Goal: Transaction & Acquisition: Purchase product/service

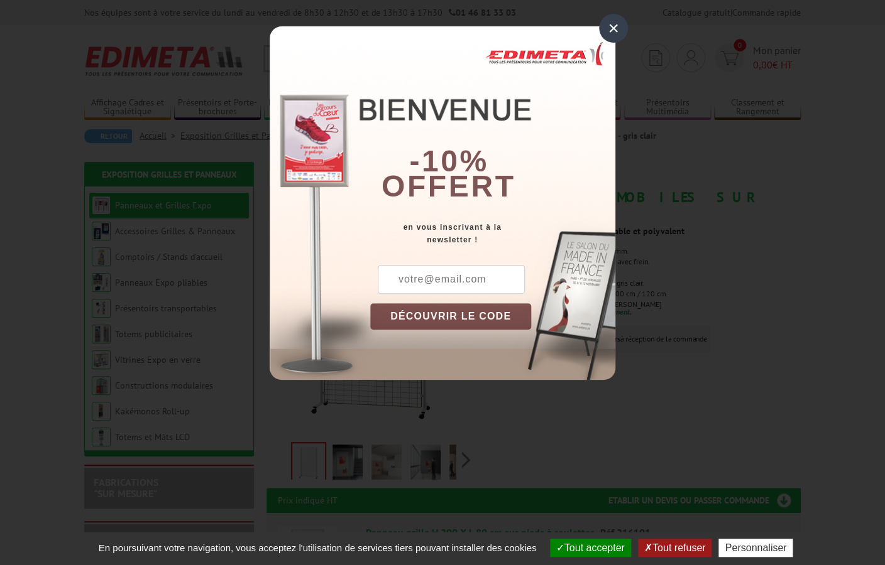
click at [614, 37] on div "×" at bounding box center [613, 28] width 29 height 29
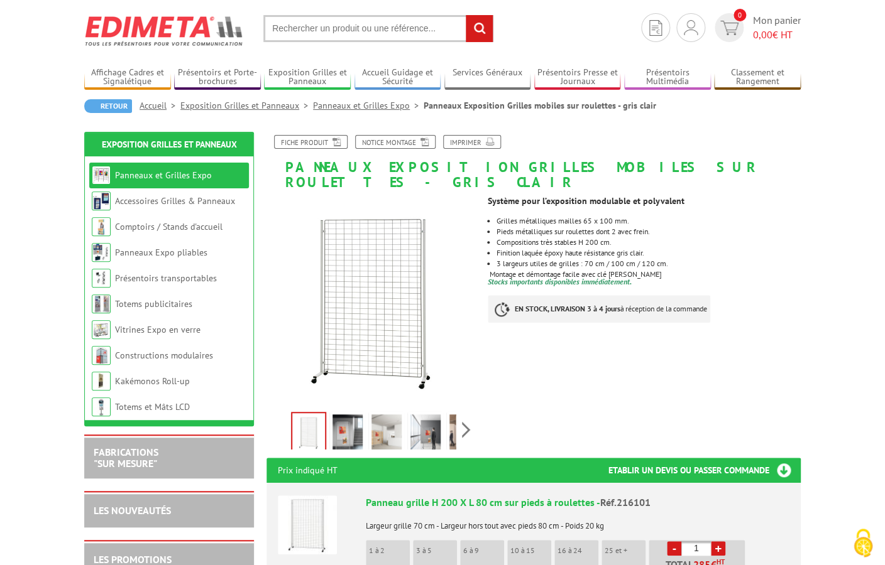
scroll to position [151, 0]
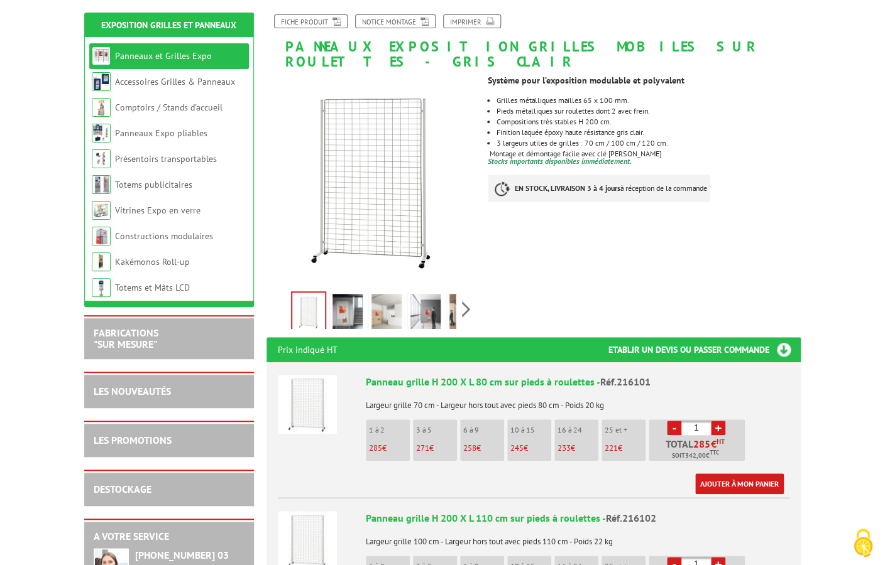
click at [355, 296] on img at bounding box center [347, 313] width 30 height 39
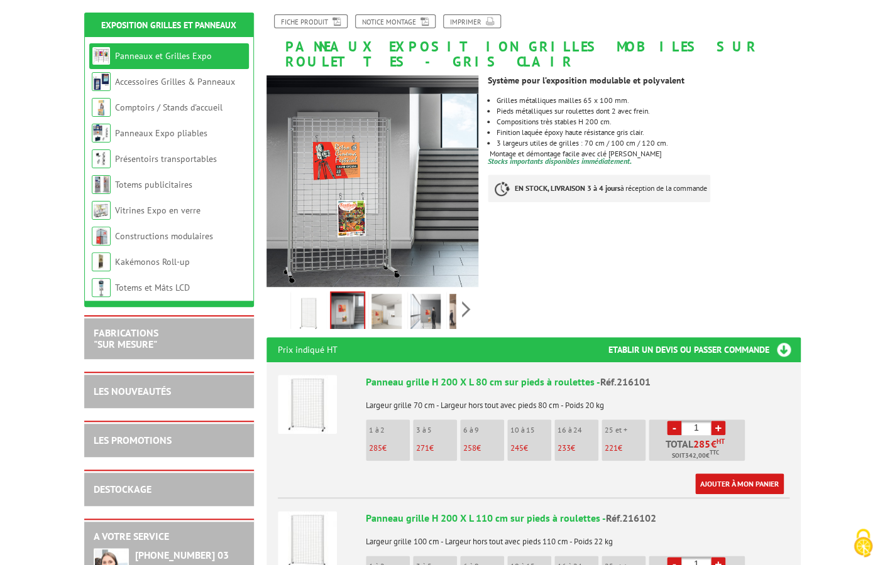
click at [390, 300] on img at bounding box center [386, 313] width 30 height 39
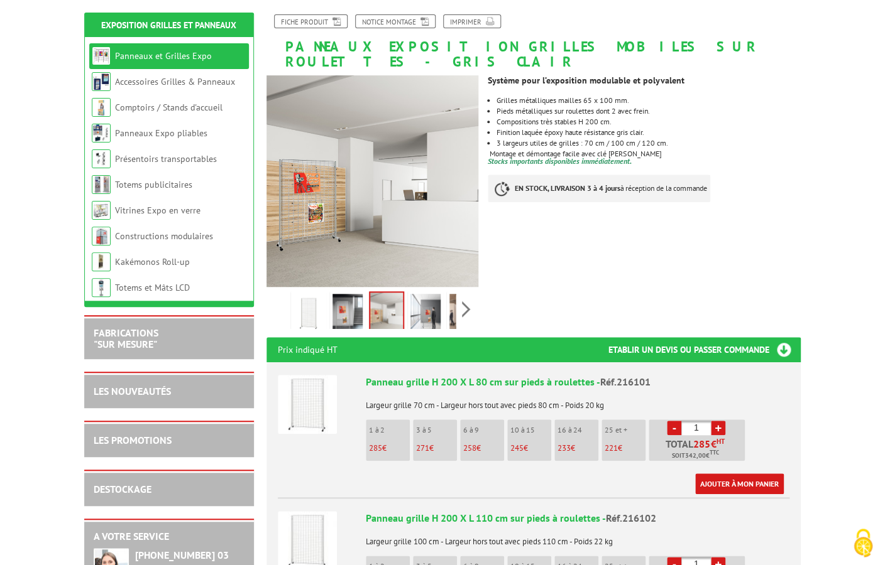
click at [431, 302] on img at bounding box center [425, 313] width 30 height 39
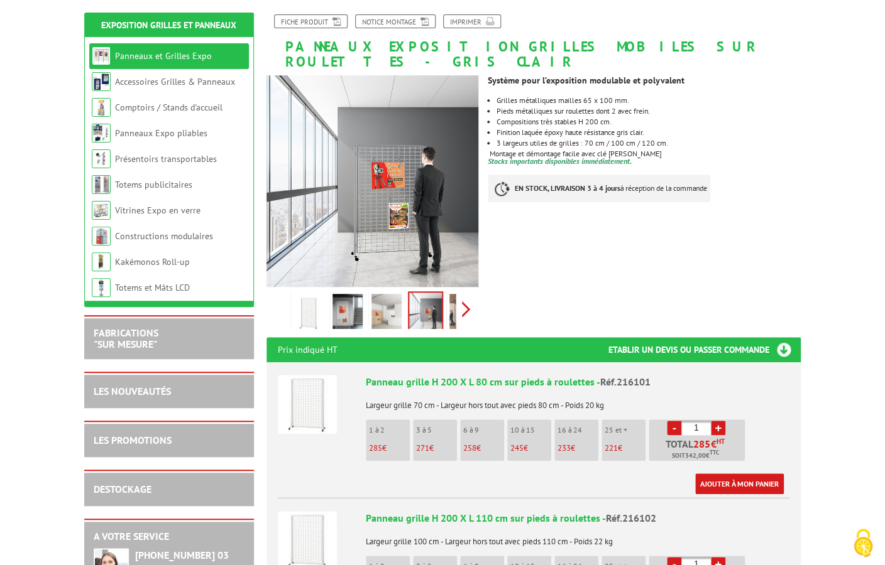
click at [471, 298] on div "Previous Next" at bounding box center [372, 309] width 212 height 44
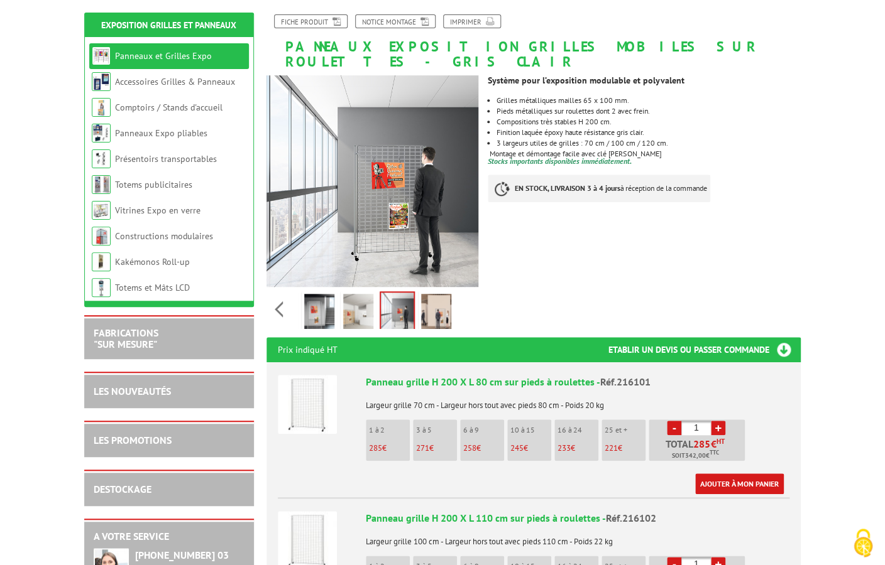
click at [441, 298] on img at bounding box center [436, 313] width 30 height 39
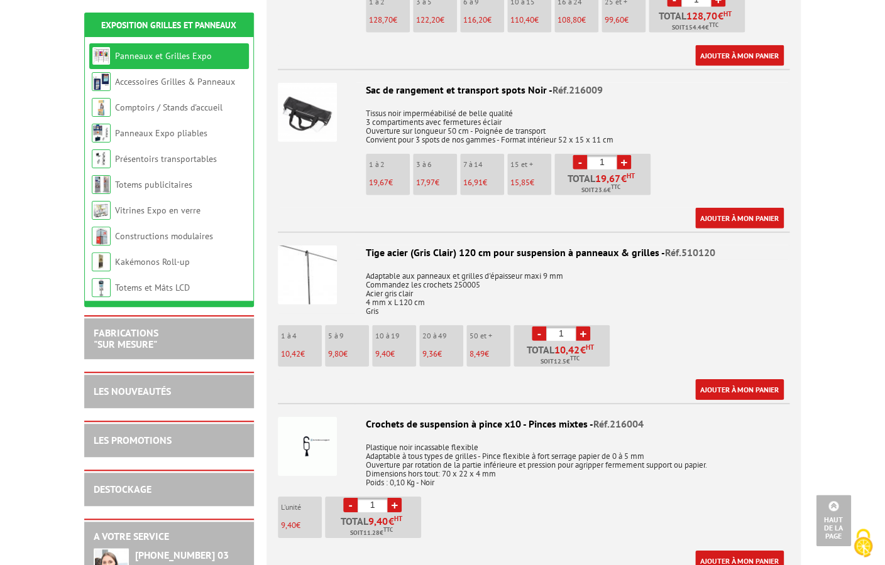
scroll to position [1327, 0]
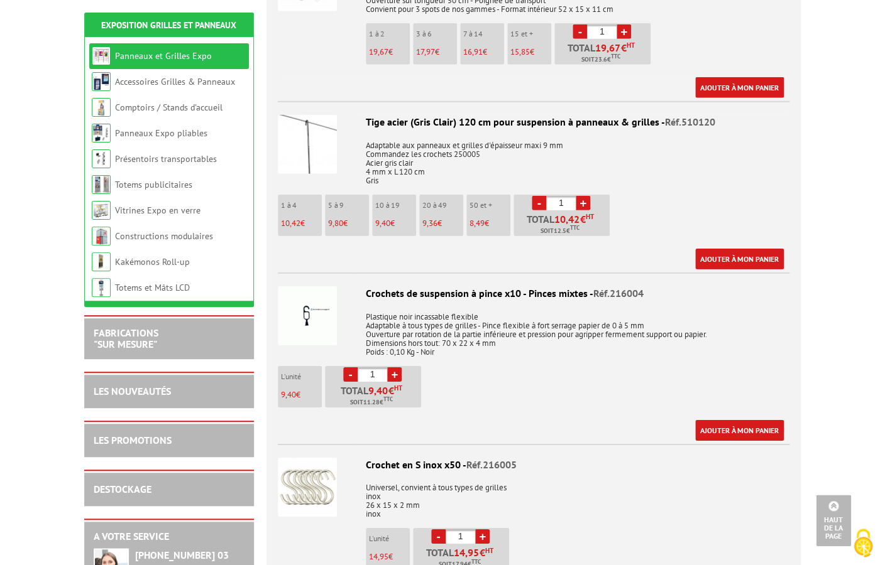
click at [304, 295] on img at bounding box center [307, 315] width 59 height 59
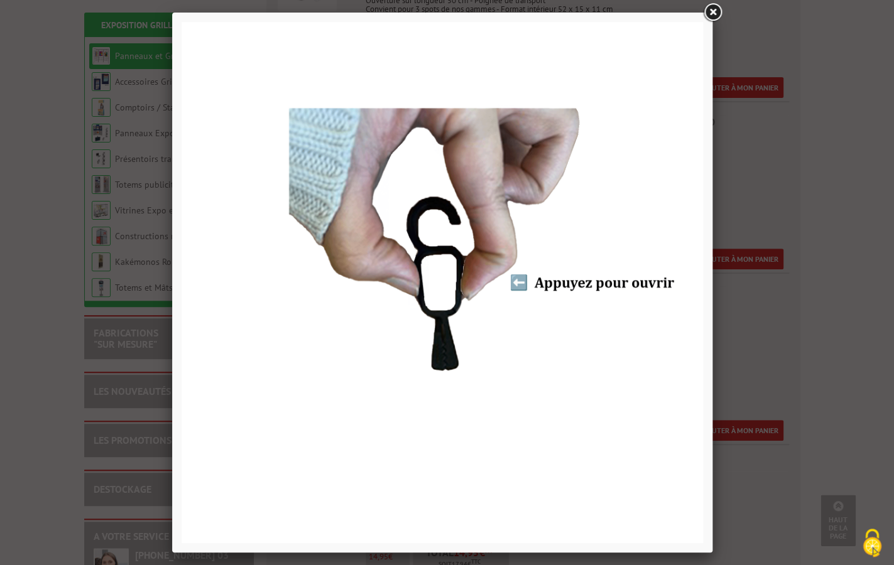
click at [709, 12] on link at bounding box center [712, 12] width 23 height 23
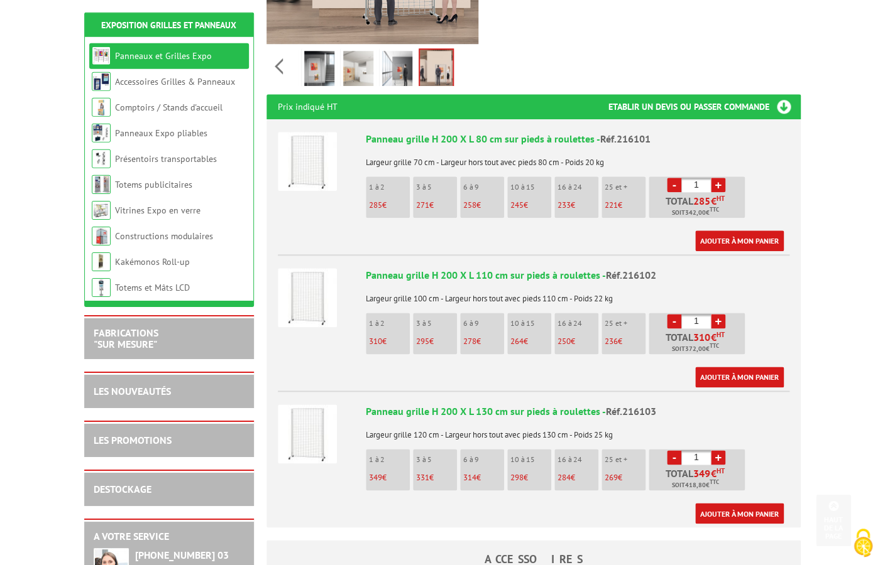
scroll to position [412, 0]
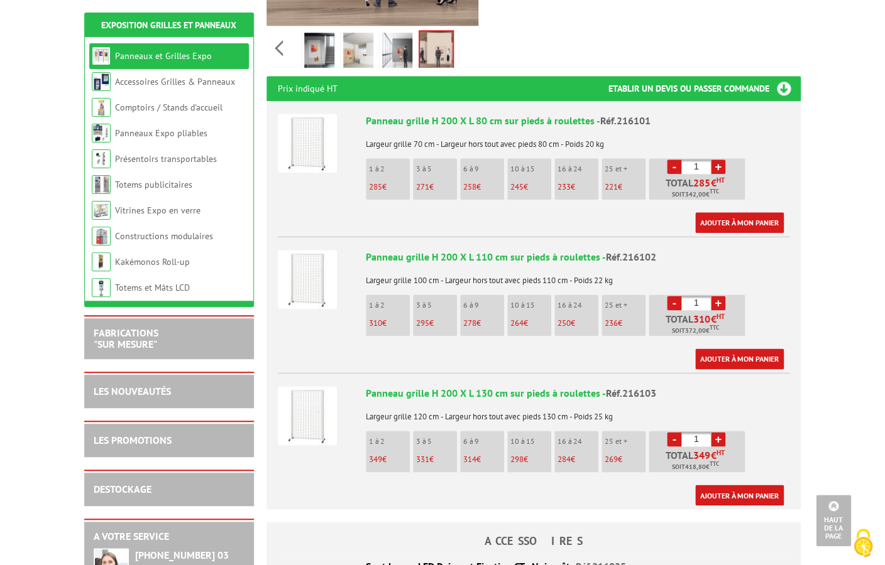
click at [714, 160] on link "+" at bounding box center [718, 167] width 14 height 14
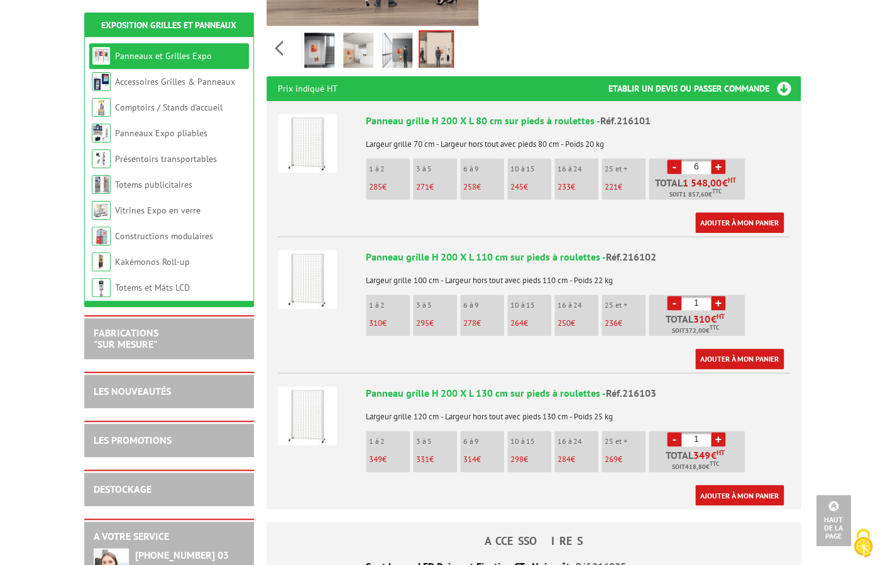
click at [714, 160] on link "+" at bounding box center [718, 167] width 14 height 14
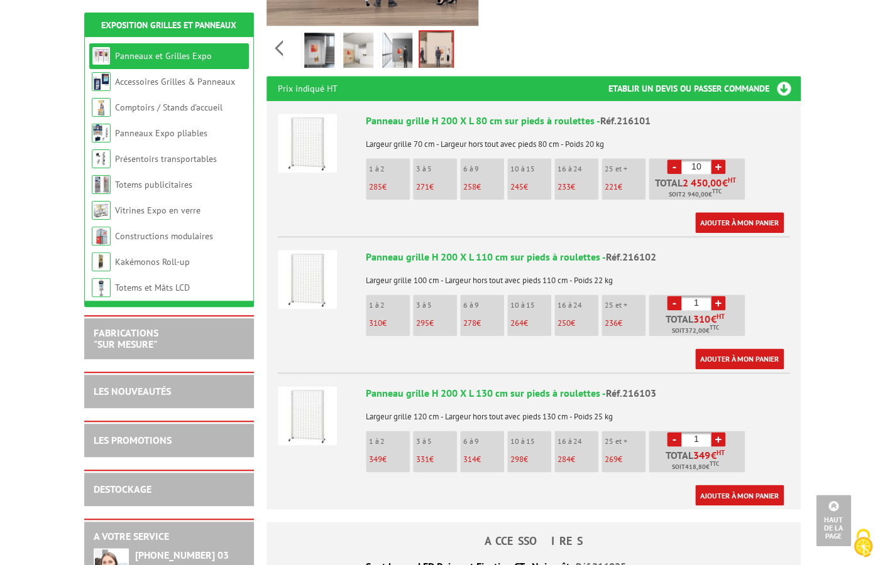
type input "11"
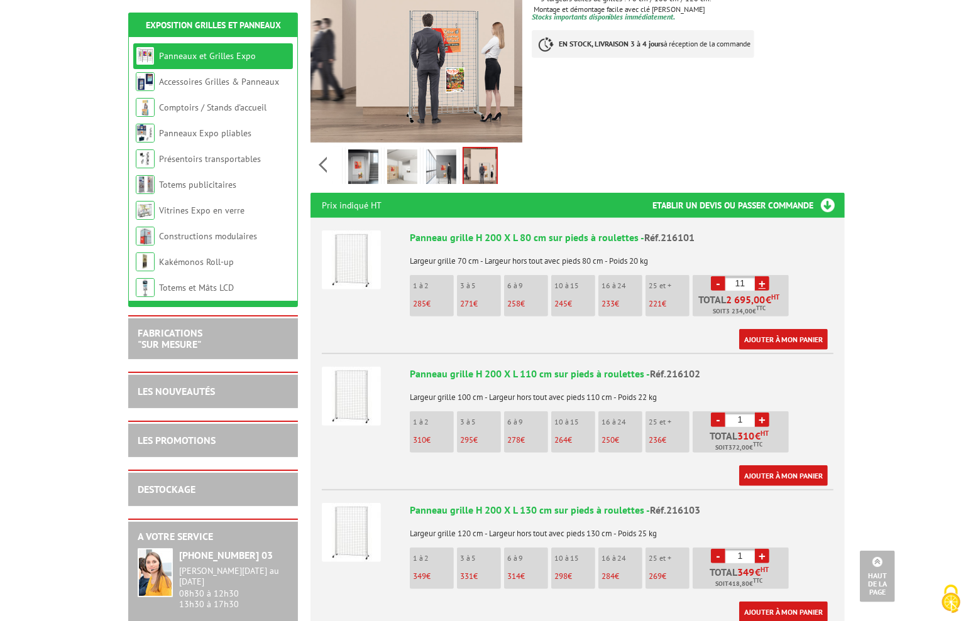
scroll to position [420, 0]
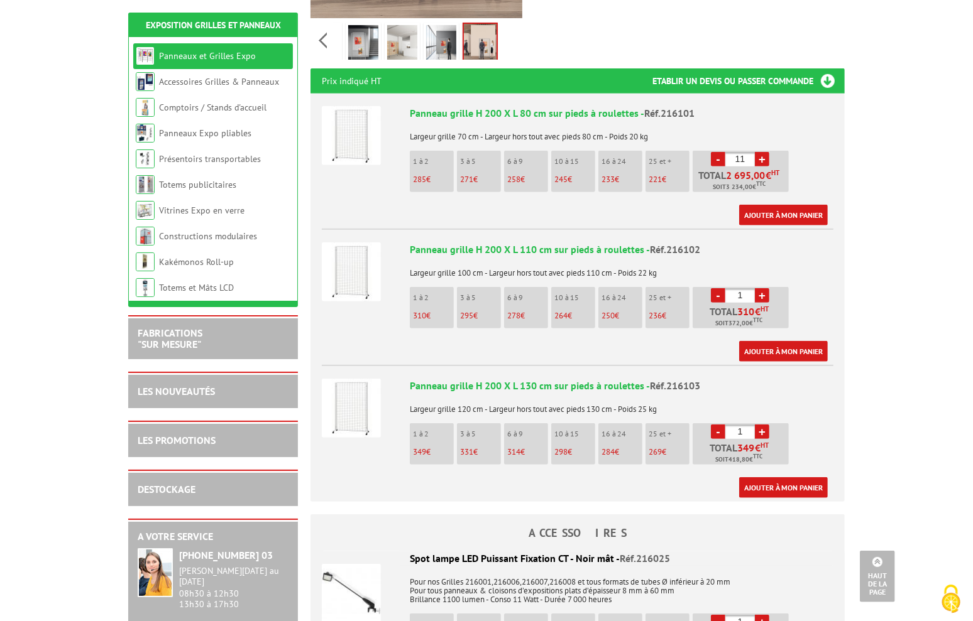
click at [766, 288] on link "+" at bounding box center [762, 295] width 14 height 14
type input "5"
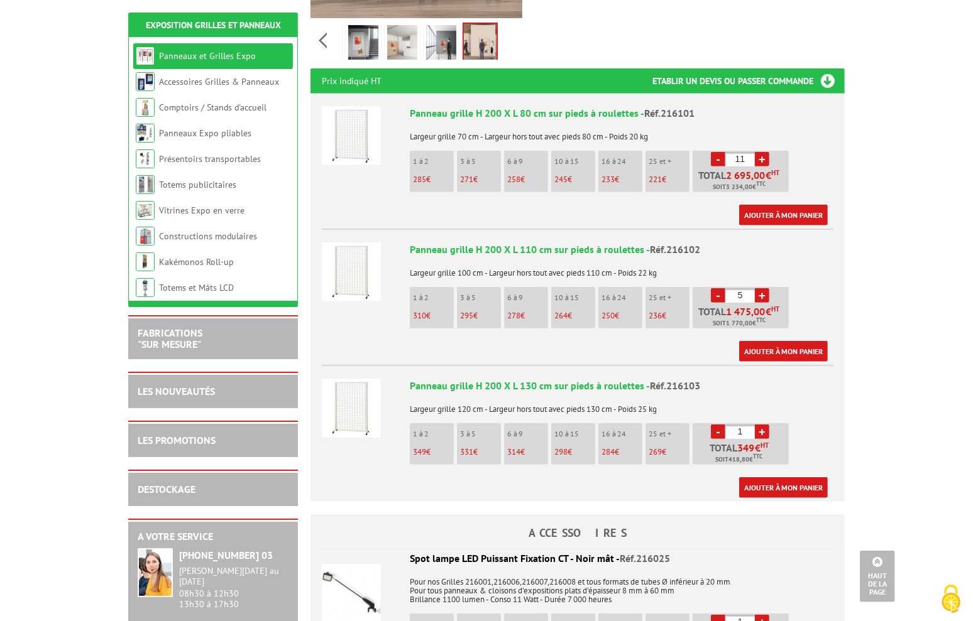
click at [765, 425] on link "+" at bounding box center [762, 432] width 14 height 14
type input "3"
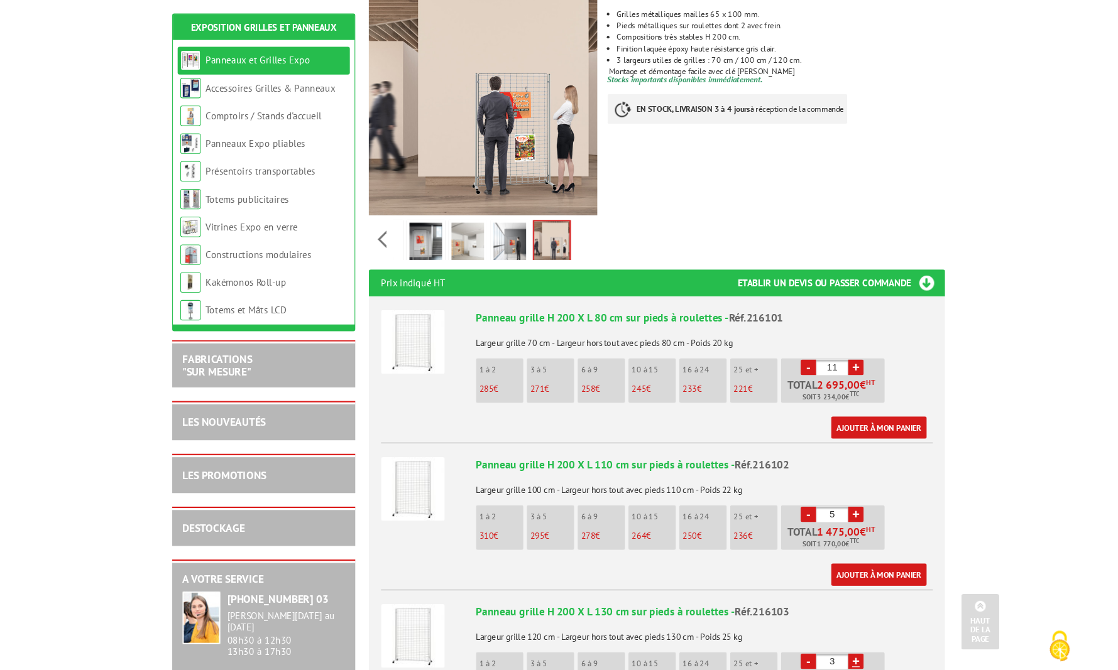
scroll to position [0, 0]
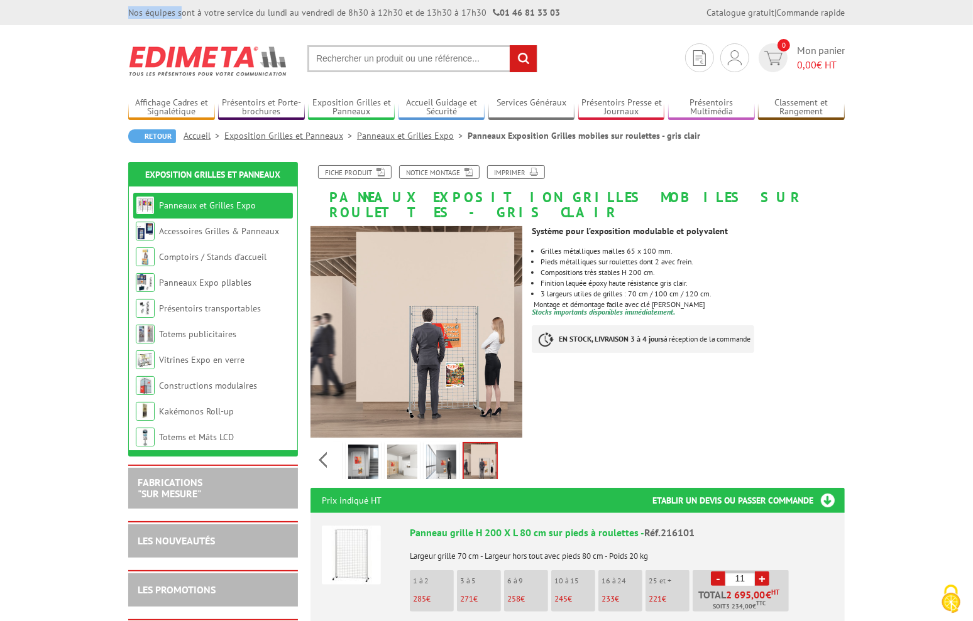
drag, startPoint x: 26, startPoint y: 11, endPoint x: 644, endPoint y: -571, distance: 848.8
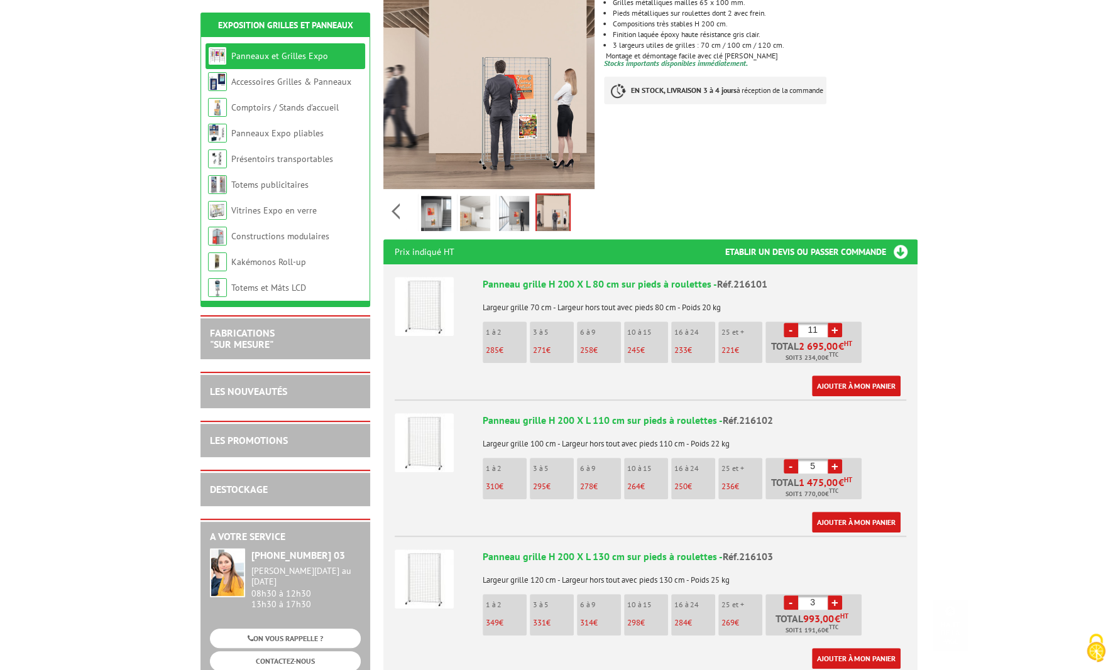
scroll to position [362, 0]
